Goal: Navigation & Orientation: Find specific page/section

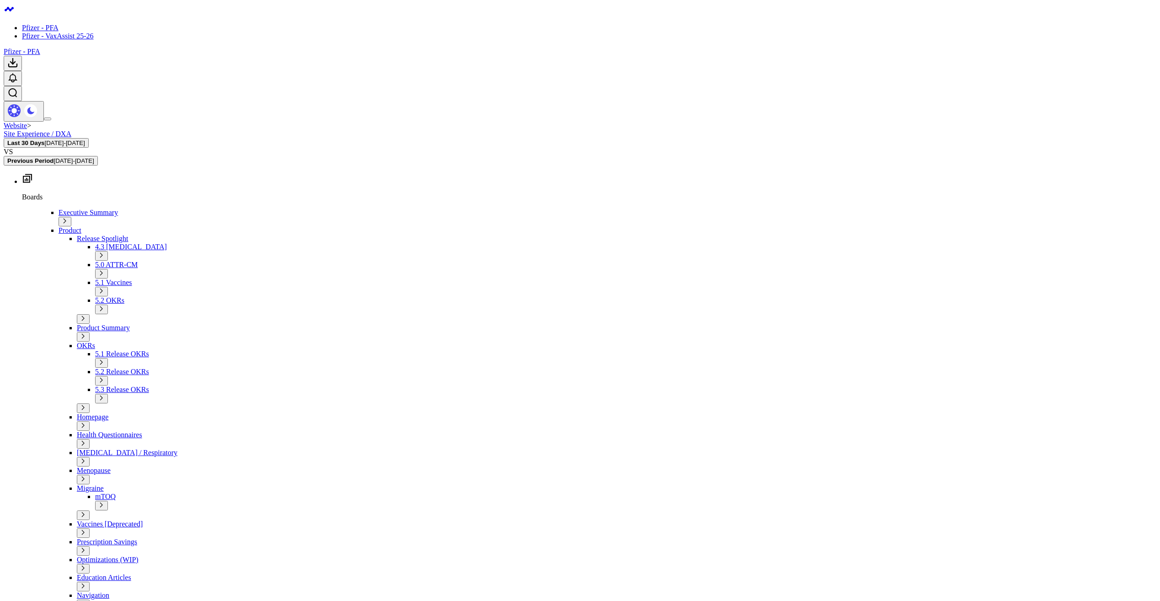
click at [59, 208] on span "Executive Summary" at bounding box center [88, 212] width 59 height 8
